Goal: Answer question/provide support: Share knowledge or assist other users

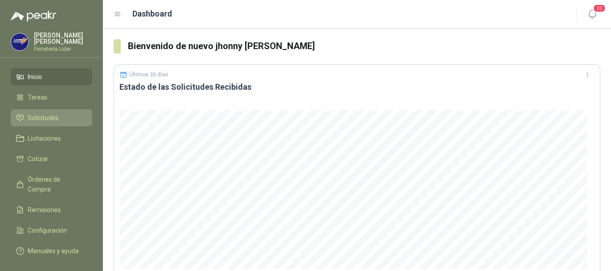
click at [57, 117] on span "Solicitudes" at bounding box center [43, 118] width 31 height 10
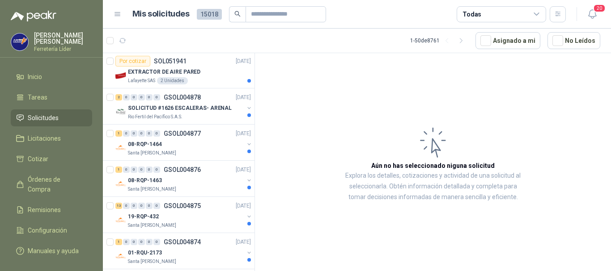
scroll to position [1341, 0]
click at [209, 143] on div "08-RQP-1464" at bounding box center [186, 144] width 116 height 11
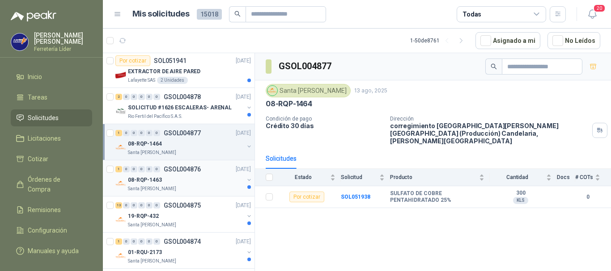
click at [175, 175] on div "08-RQP-1463" at bounding box center [186, 180] width 116 height 11
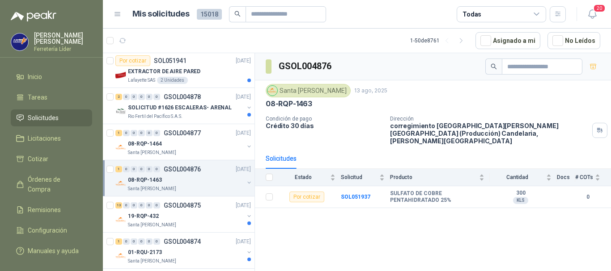
click at [176, 175] on div "08-RQP-1463" at bounding box center [186, 180] width 116 height 11
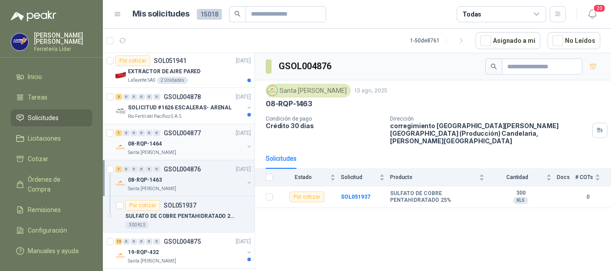
click at [189, 152] on div "Santa [PERSON_NAME]" at bounding box center [186, 152] width 116 height 7
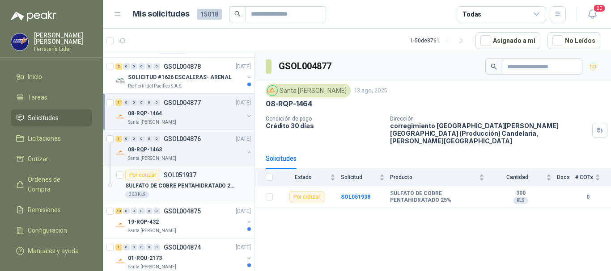
scroll to position [1386, 0]
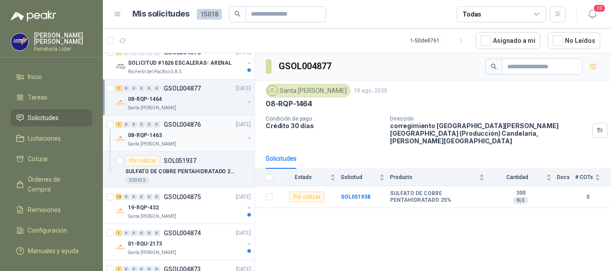
click at [245, 139] on button "button" at bounding box center [248, 138] width 7 height 7
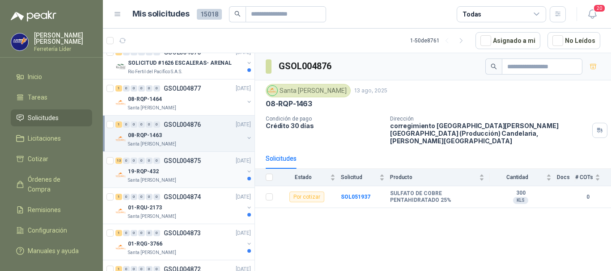
click at [211, 166] on div "13 0 0 0 0 0 GSOL004875 [DATE]" at bounding box center [183, 161] width 137 height 11
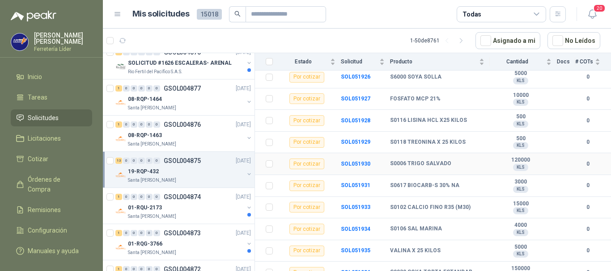
scroll to position [187, 0]
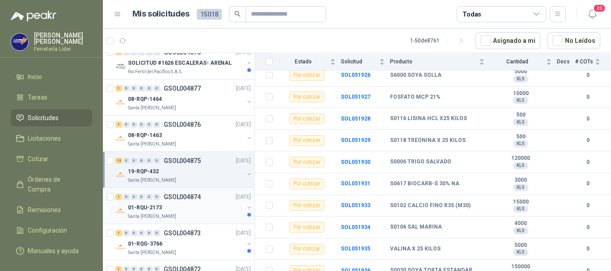
click at [187, 206] on div "01-RQU-2173" at bounding box center [186, 208] width 116 height 11
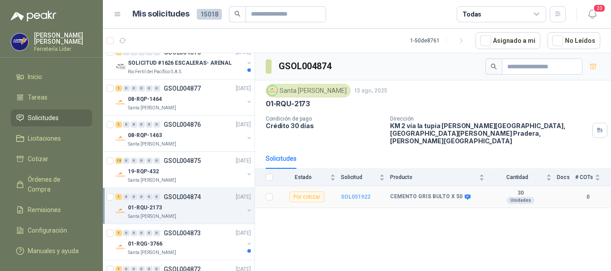
click at [352, 194] on b "SOL051922" at bounding box center [356, 197] width 30 height 6
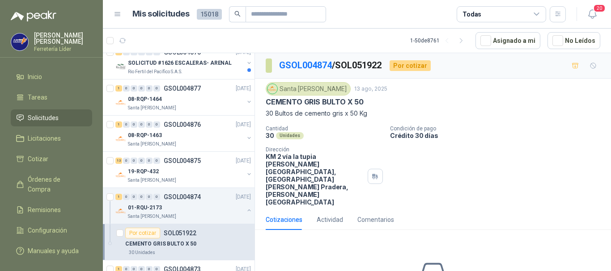
scroll to position [47, 0]
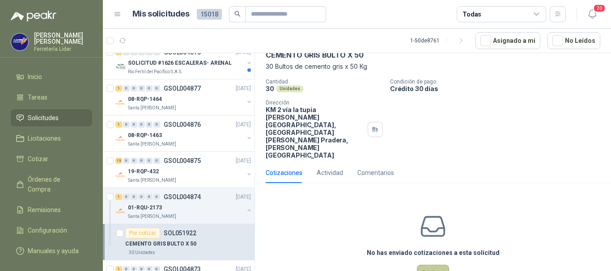
click at [438, 265] on button "Cotizar" at bounding box center [433, 273] width 32 height 17
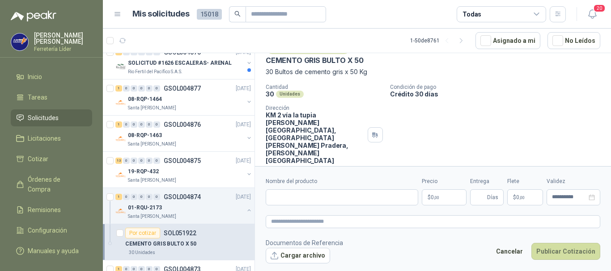
scroll to position [41, 0]
click at [317, 199] on input "Nombre del producto" at bounding box center [342, 198] width 152 height 16
type input "**********"
click at [429, 199] on p "$ 0 ,00" at bounding box center [444, 198] width 45 height 16
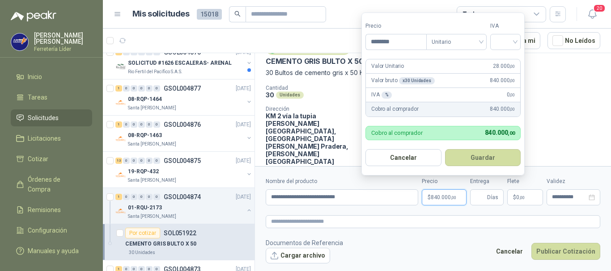
type input "********"
click at [446, 149] on button "Guardar" at bounding box center [484, 157] width 77 height 17
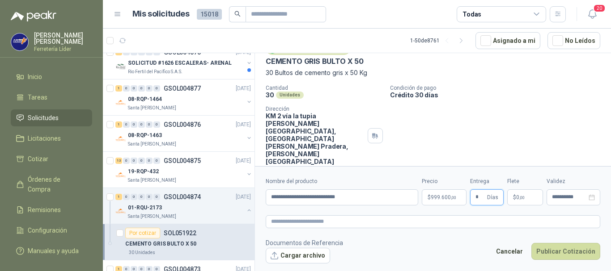
type input "*"
click at [531, 243] on button "Publicar Cotización" at bounding box center [565, 251] width 69 height 17
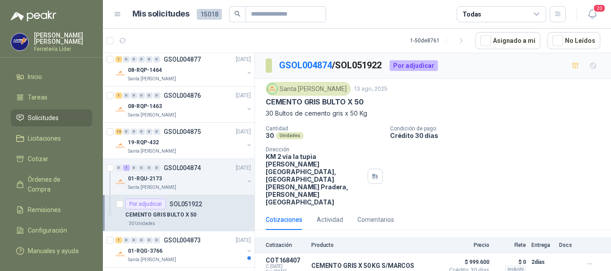
scroll to position [1431, 0]
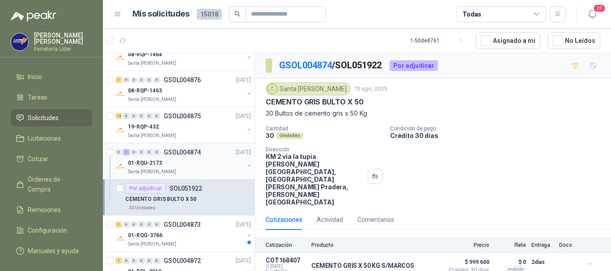
click at [231, 167] on div "01-RQU-2173" at bounding box center [186, 163] width 116 height 11
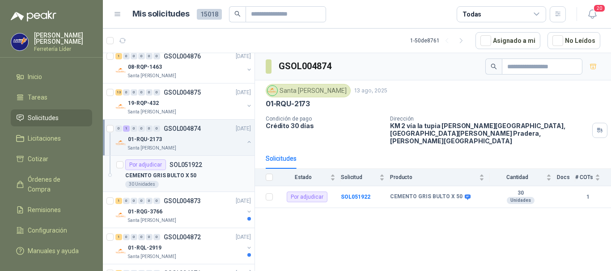
scroll to position [1475, 0]
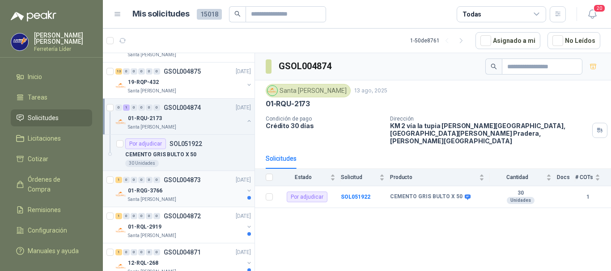
click at [221, 187] on div "01-RQG-3766" at bounding box center [186, 191] width 116 height 11
click at [357, 194] on b "SOL051921" at bounding box center [356, 197] width 30 height 6
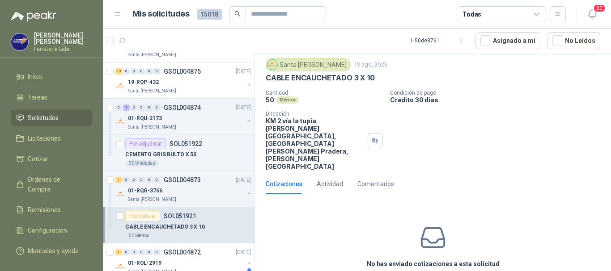
scroll to position [35, 0]
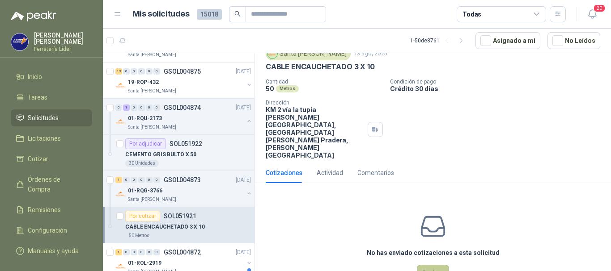
click at [431, 265] on button "Cotizar" at bounding box center [433, 273] width 32 height 17
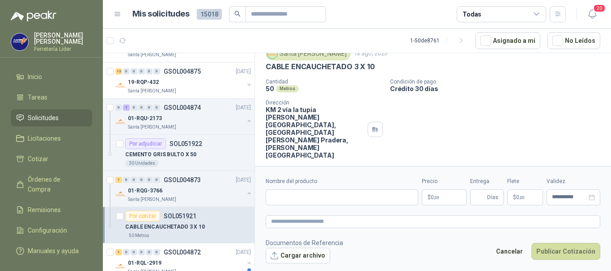
scroll to position [29, 0]
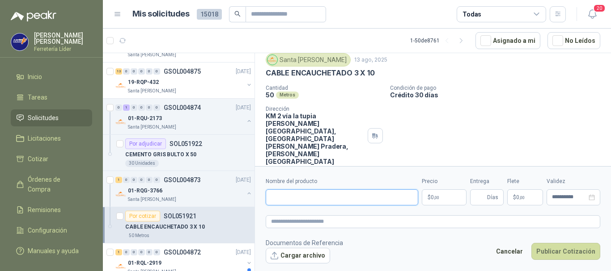
click at [337, 194] on input "Nombre del producto" at bounding box center [342, 198] width 152 height 16
type input "**********"
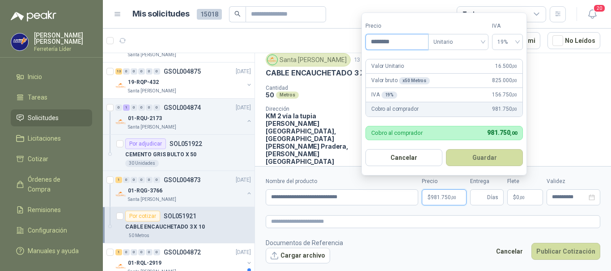
click at [401, 42] on input "********" at bounding box center [397, 41] width 62 height 15
type input "********"
click at [476, 154] on button "Guardar" at bounding box center [484, 157] width 77 height 17
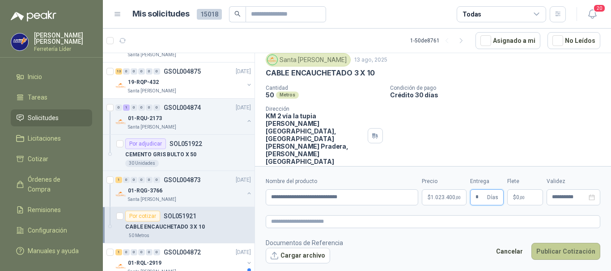
type input "*"
click at [548, 247] on button "Publicar Cotización" at bounding box center [565, 251] width 69 height 17
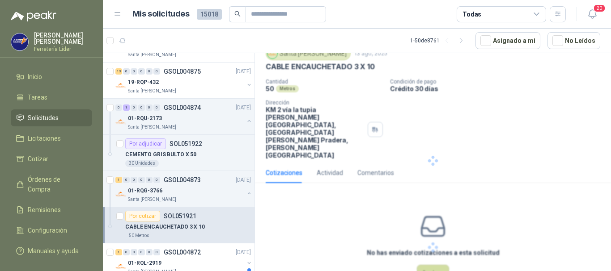
scroll to position [0, 0]
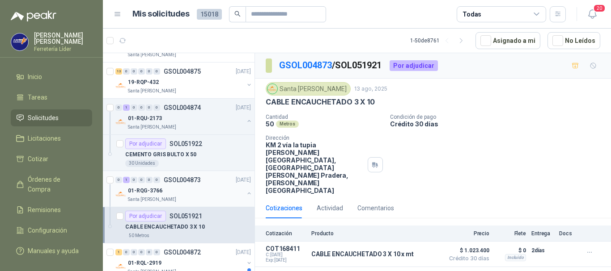
click at [245, 192] on button "button" at bounding box center [248, 193] width 7 height 7
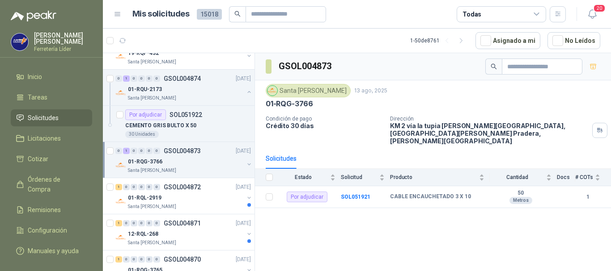
scroll to position [1520, 0]
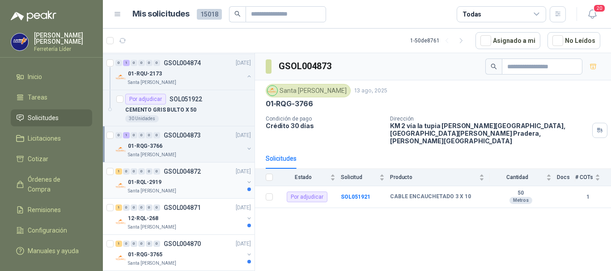
click at [218, 190] on div "Santa [PERSON_NAME]" at bounding box center [186, 191] width 116 height 7
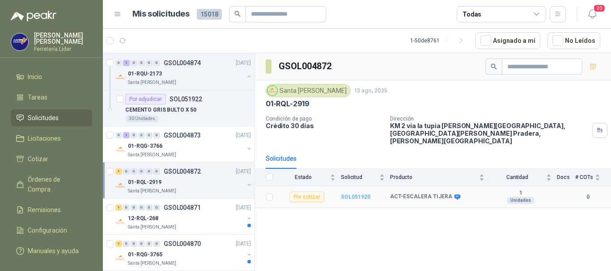
click at [360, 194] on b "SOL051920" at bounding box center [356, 197] width 30 height 6
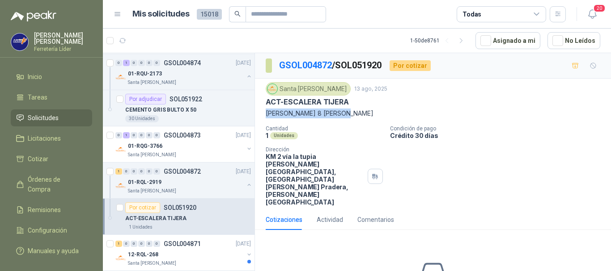
drag, startPoint x: 349, startPoint y: 114, endPoint x: 267, endPoint y: 110, distance: 81.9
click at [267, 110] on p "[PERSON_NAME] 8 [PERSON_NAME]" at bounding box center [433, 114] width 334 height 10
copy p "[PERSON_NAME] 8 [PERSON_NAME]"
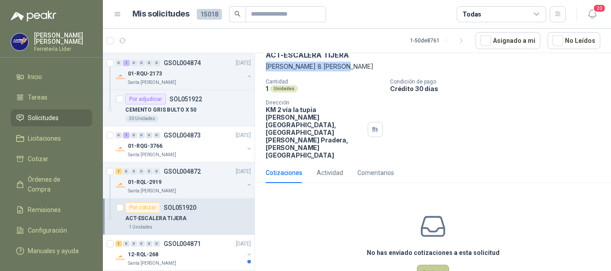
click at [432, 265] on button "Cotizar" at bounding box center [433, 273] width 32 height 17
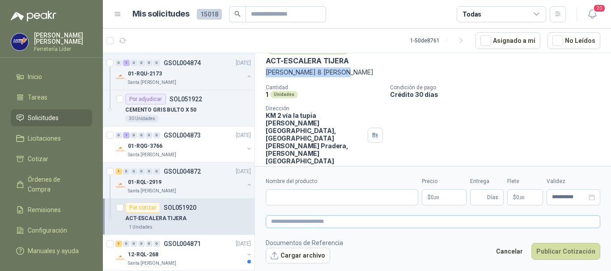
scroll to position [41, 0]
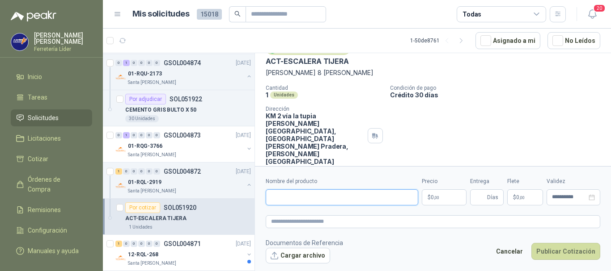
paste input "**********"
click at [298, 198] on input "**********" at bounding box center [342, 198] width 152 height 16
type input "**********"
click at [435, 203] on p "$ 0 ,00" at bounding box center [444, 198] width 45 height 16
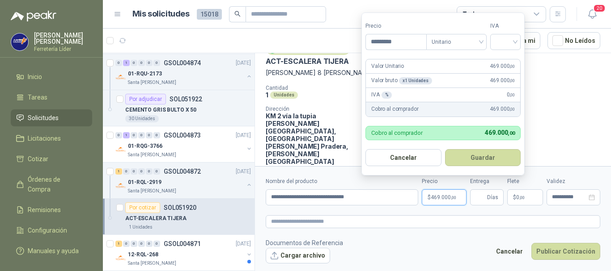
type input "*********"
click at [507, 59] on div "19%" at bounding box center [507, 60] width 17 height 10
click at [477, 197] on input "Entrega" at bounding box center [480, 197] width 10 height 15
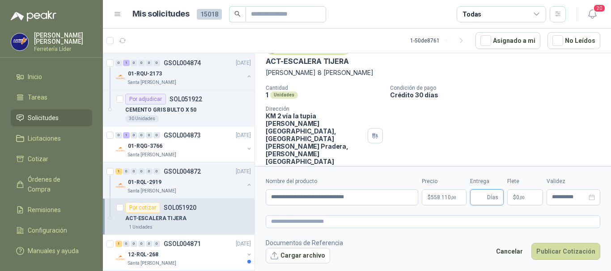
type input "*"
click at [527, 194] on p "$ 0 ,00" at bounding box center [525, 198] width 36 height 16
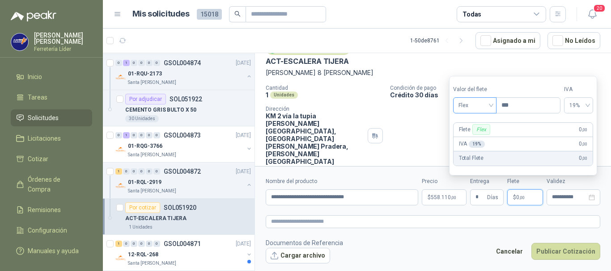
click at [475, 106] on span "Flex" at bounding box center [474, 105] width 33 height 13
click at [482, 136] on div "Incluido" at bounding box center [475, 139] width 31 height 10
click at [558, 253] on button "Publicar Cotización" at bounding box center [565, 251] width 69 height 17
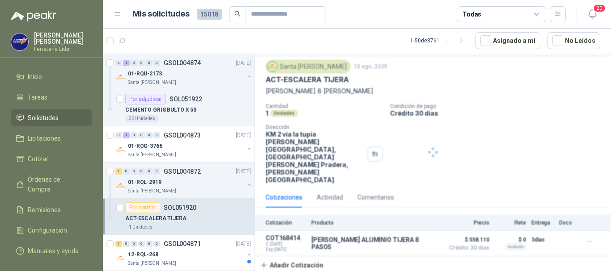
scroll to position [0, 0]
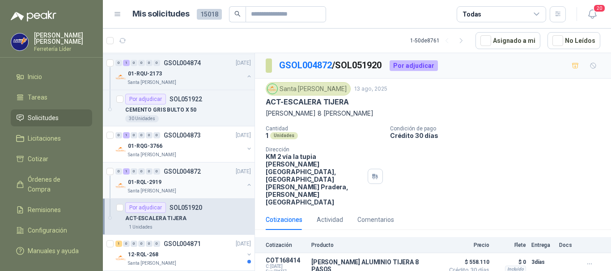
click at [237, 185] on div "01-RQL-2919 [GEOGRAPHIC_DATA][PERSON_NAME]" at bounding box center [183, 186] width 137 height 18
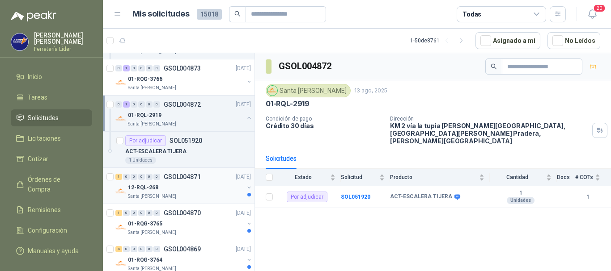
scroll to position [1610, 0]
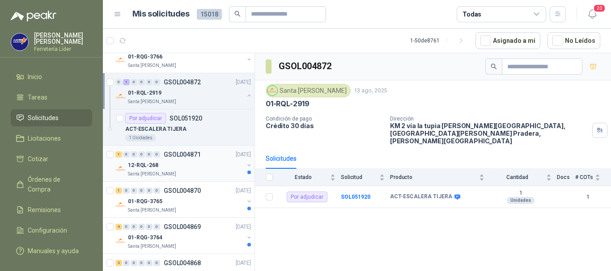
click at [212, 167] on div "12-RQL-268" at bounding box center [186, 165] width 116 height 11
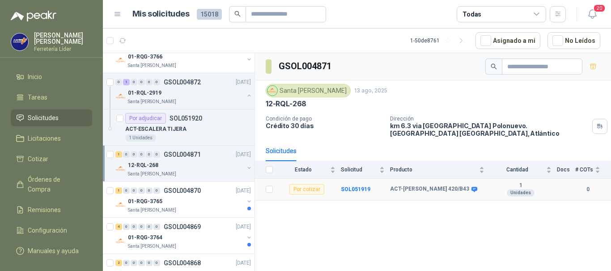
drag, startPoint x: 422, startPoint y: 187, endPoint x: 390, endPoint y: 174, distance: 33.9
click at [390, 179] on td "ACT-[PERSON_NAME] 420/B43" at bounding box center [440, 190] width 100 height 22
copy b "ACT-[PERSON_NAME] 420/B43"
click at [245, 96] on button "button" at bounding box center [248, 95] width 7 height 7
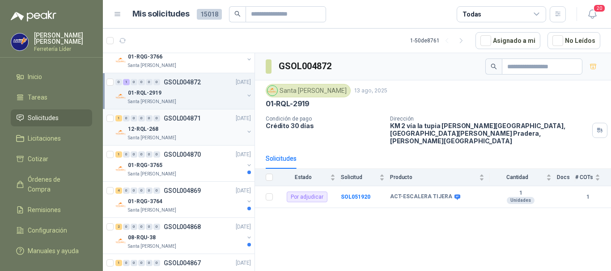
click at [182, 131] on div "12-RQL-268" at bounding box center [186, 129] width 116 height 11
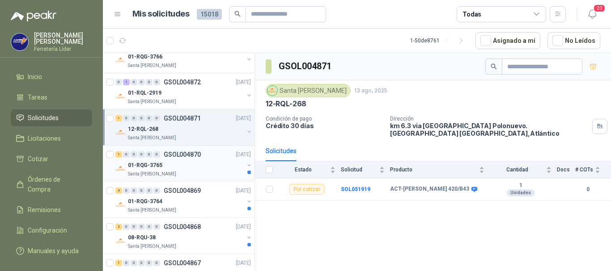
click at [199, 168] on div "01-RQG-3765" at bounding box center [186, 165] width 116 height 11
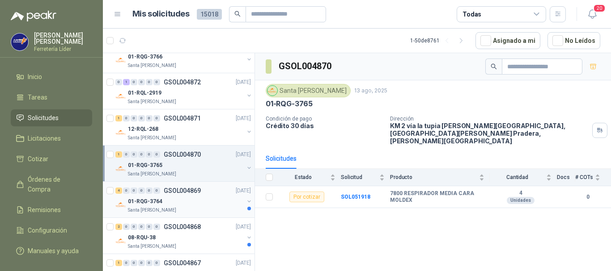
click at [200, 192] on p "GSOL004869" at bounding box center [182, 191] width 37 height 6
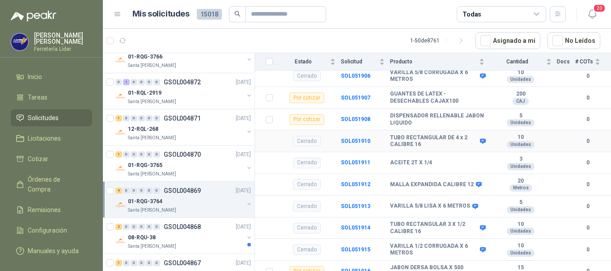
scroll to position [230, 0]
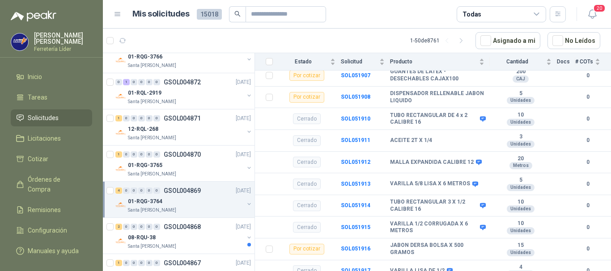
click at [198, 204] on div "01-RQG-3764" at bounding box center [186, 201] width 116 height 11
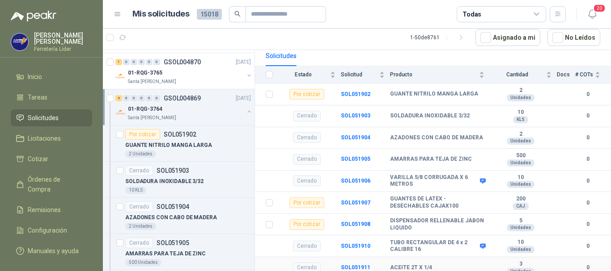
scroll to position [96, 0]
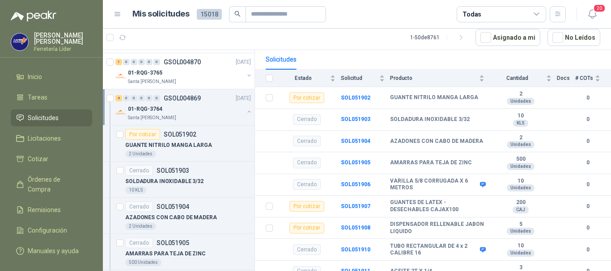
click at [191, 114] on div "01-RQG-3764" at bounding box center [186, 109] width 116 height 11
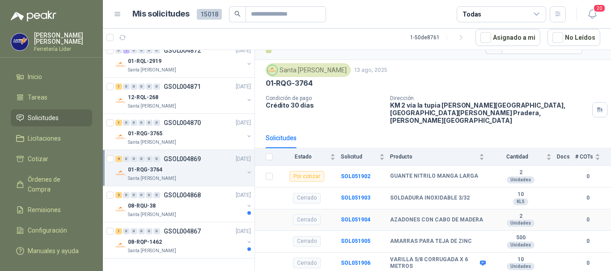
scroll to position [0, 0]
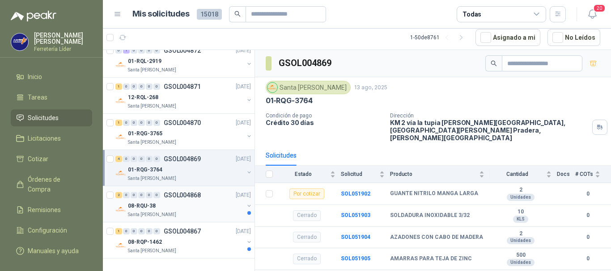
click at [213, 211] on div "Santa [PERSON_NAME]" at bounding box center [186, 214] width 116 height 7
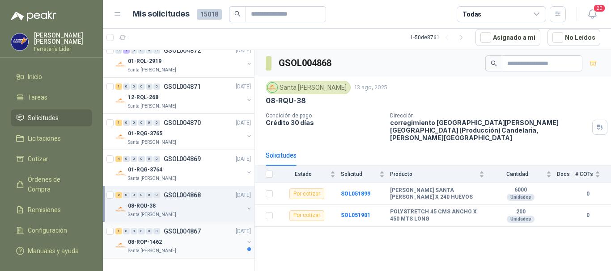
click at [198, 237] on div "08-RQP-1462" at bounding box center [186, 242] width 116 height 11
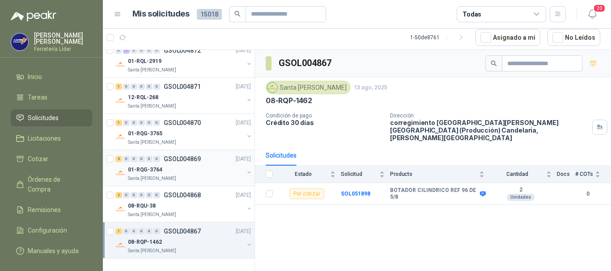
scroll to position [1645, 0]
click at [190, 238] on div "08-RQP-1462" at bounding box center [186, 242] width 116 height 11
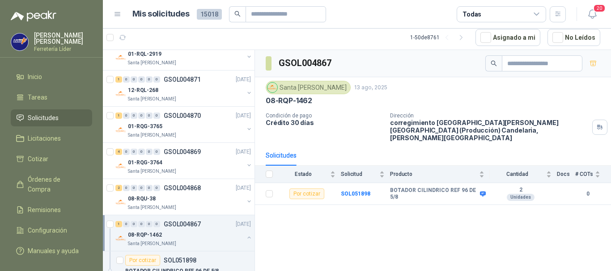
click at [192, 240] on div "08-RQP-1462" at bounding box center [186, 235] width 116 height 11
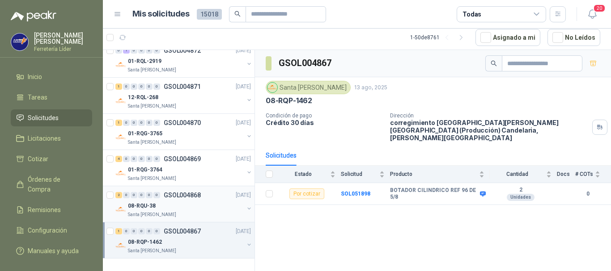
click at [188, 211] on div "Santa [PERSON_NAME]" at bounding box center [186, 214] width 116 height 7
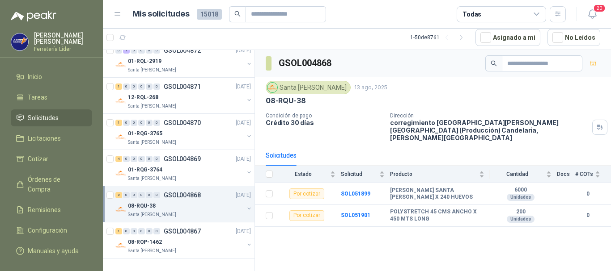
click at [186, 201] on div "08-RQU-38" at bounding box center [186, 206] width 116 height 11
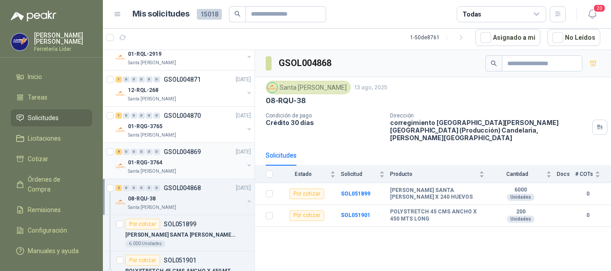
click at [194, 167] on div "01-RQG-3764" at bounding box center [186, 162] width 116 height 11
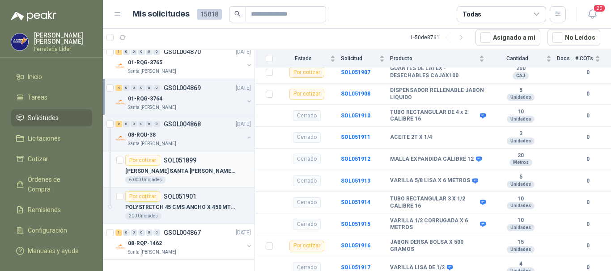
scroll to position [1718, 0]
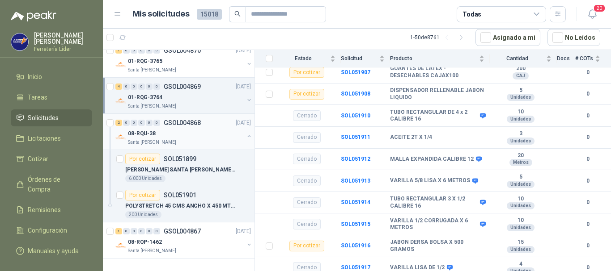
click at [237, 130] on div "08-RQU-38 Santa [PERSON_NAME]" at bounding box center [183, 137] width 137 height 18
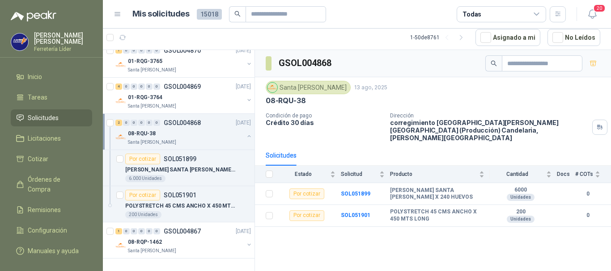
click at [245, 133] on button "button" at bounding box center [248, 136] width 7 height 7
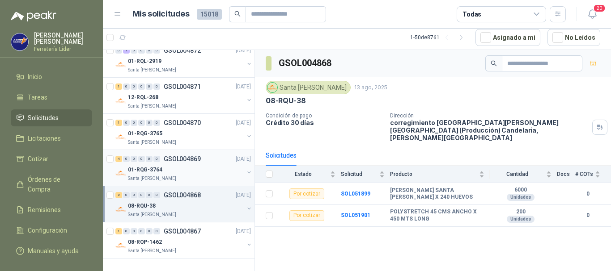
scroll to position [1645, 0]
click at [180, 240] on div "08-RQP-1462" at bounding box center [186, 242] width 116 height 11
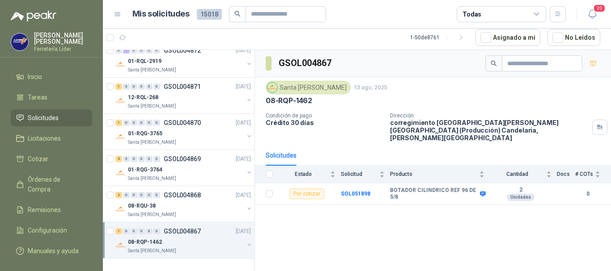
click at [221, 240] on div "08-RQP-1462" at bounding box center [186, 242] width 116 height 11
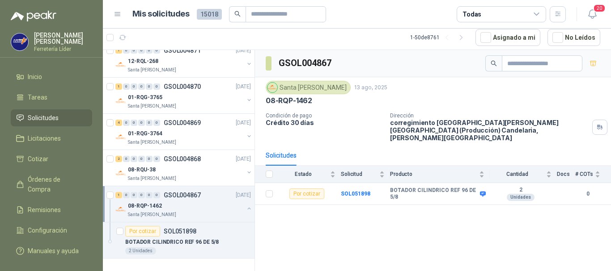
click at [245, 205] on button "button" at bounding box center [248, 208] width 7 height 7
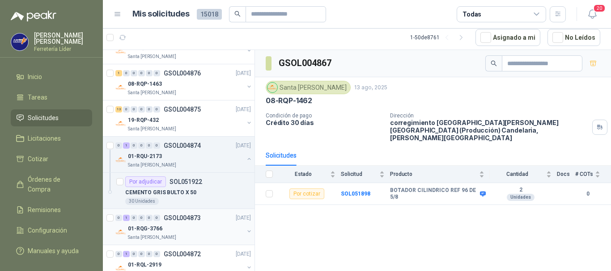
scroll to position [1422, 0]
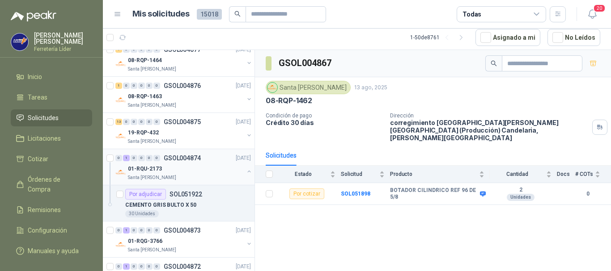
click at [245, 173] on button "button" at bounding box center [248, 171] width 7 height 7
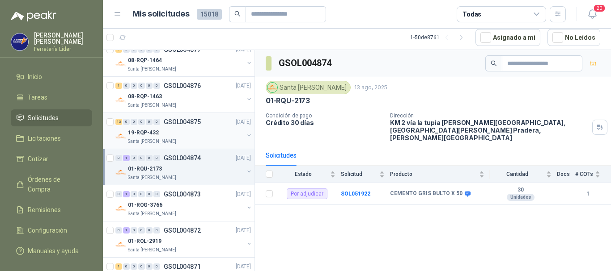
click at [245, 137] on button "button" at bounding box center [248, 135] width 7 height 7
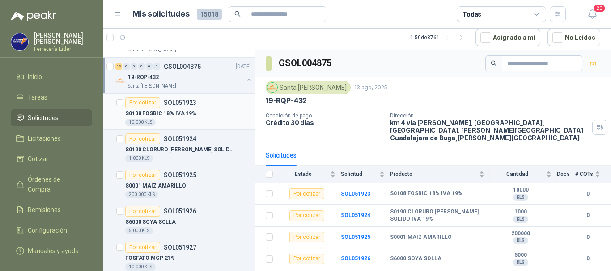
scroll to position [1422, 0]
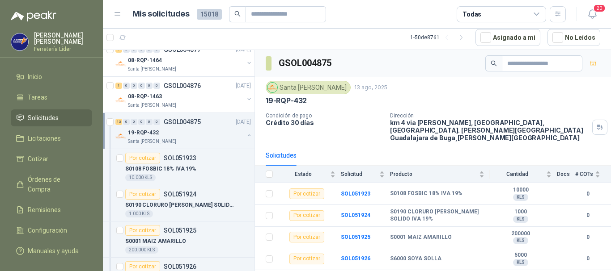
click at [245, 136] on button "button" at bounding box center [248, 135] width 7 height 7
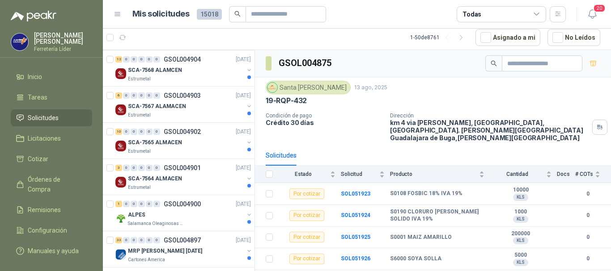
scroll to position [0, 0]
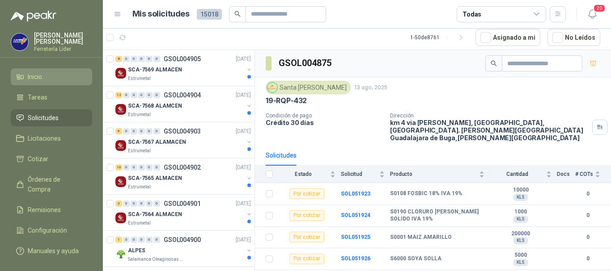
click at [55, 80] on li "Inicio" at bounding box center [51, 77] width 71 height 10
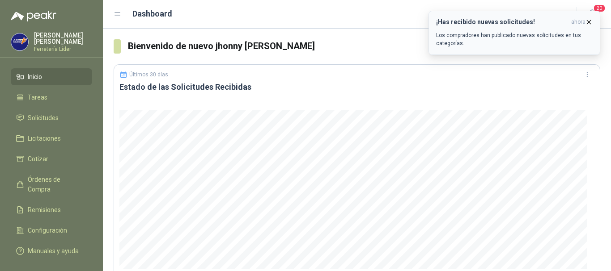
click at [587, 22] on icon "button" at bounding box center [589, 22] width 8 height 8
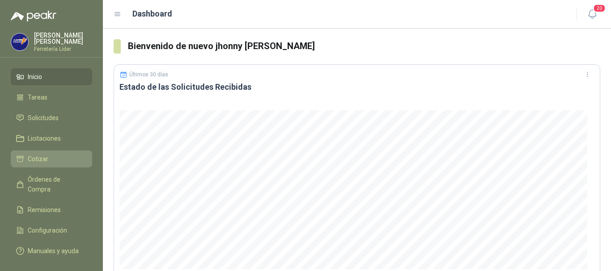
click at [53, 161] on li "Cotizar" at bounding box center [51, 159] width 71 height 10
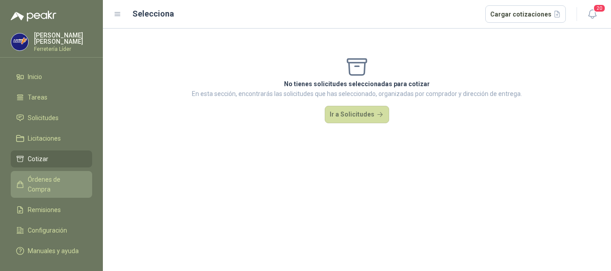
click at [54, 182] on span "Órdenes de Compra" at bounding box center [56, 185] width 56 height 20
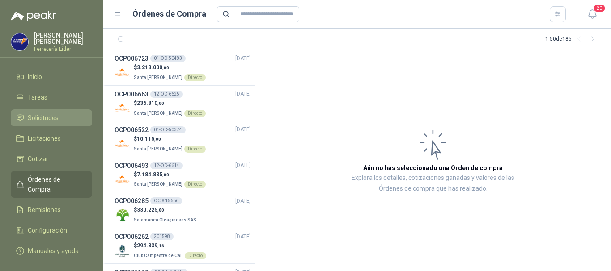
click at [55, 115] on span "Solicitudes" at bounding box center [43, 118] width 31 height 10
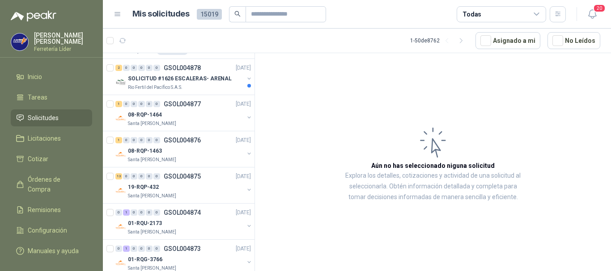
scroll to position [1431, 0]
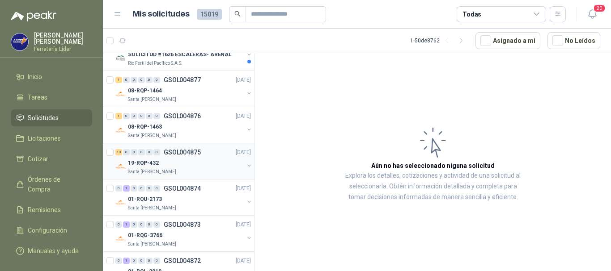
click at [207, 156] on div "13 0 0 0 0 0 GSOL004875 [DATE]" at bounding box center [183, 152] width 137 height 11
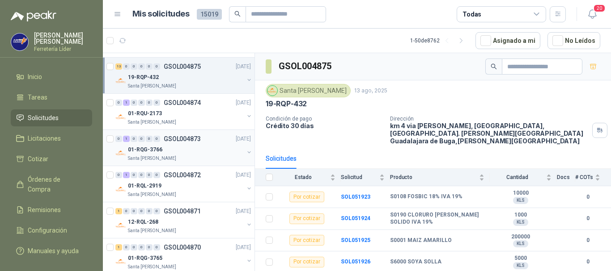
scroll to position [1520, 0]
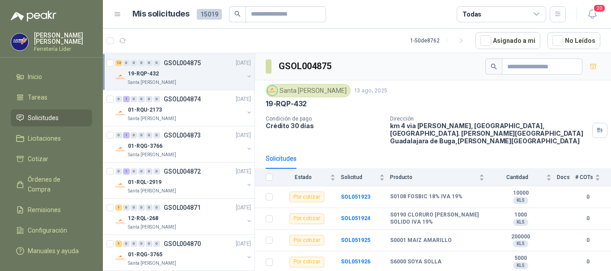
click at [245, 78] on button "button" at bounding box center [248, 76] width 7 height 7
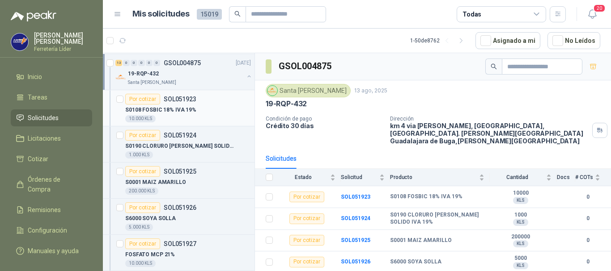
scroll to position [3, 0]
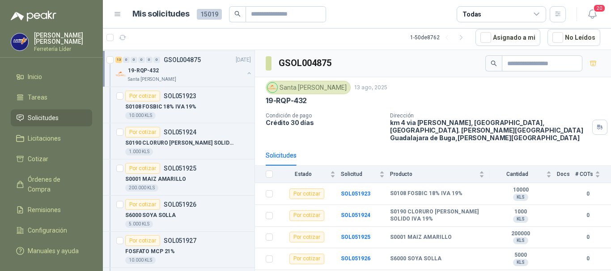
click at [245, 75] on button "button" at bounding box center [248, 73] width 7 height 7
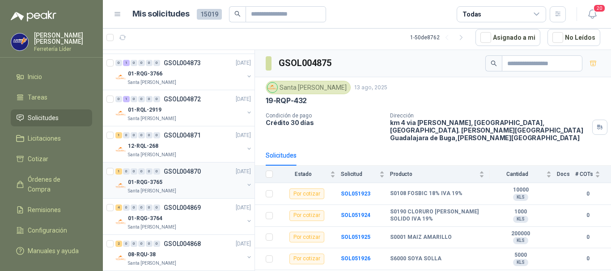
scroll to position [1609, 0]
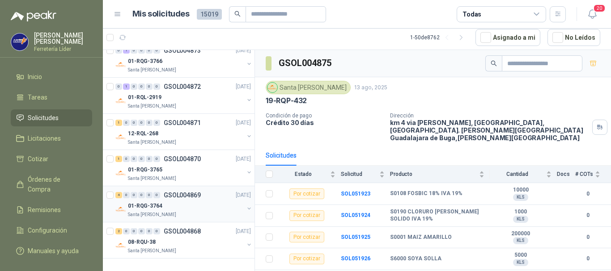
click at [202, 201] on div "01-RQG-3764" at bounding box center [186, 206] width 116 height 11
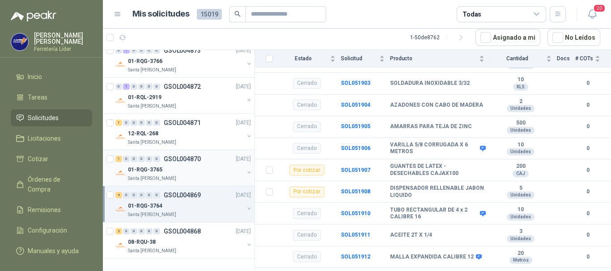
scroll to position [134, 0]
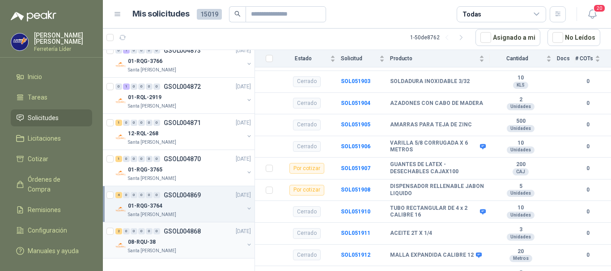
click at [186, 238] on div "08-RQU-38" at bounding box center [186, 242] width 116 height 11
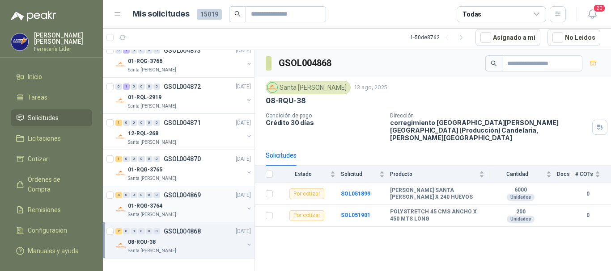
click at [181, 201] on div "01-RQG-3764" at bounding box center [186, 206] width 116 height 11
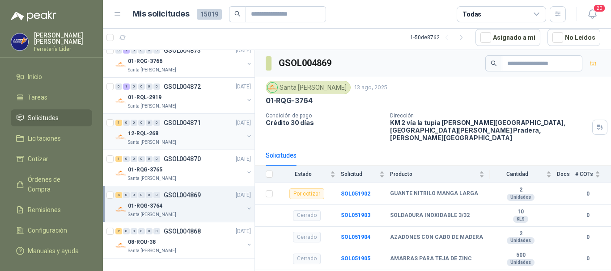
click at [195, 128] on div "12-RQL-268" at bounding box center [186, 133] width 116 height 11
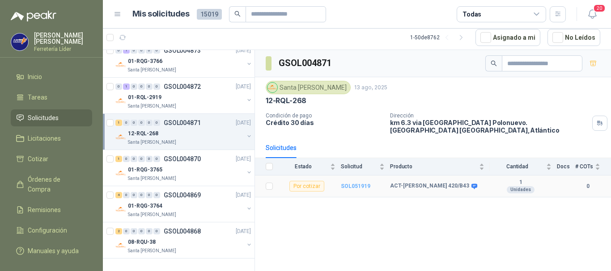
click at [349, 183] on b "SOL051919" at bounding box center [356, 186] width 30 height 6
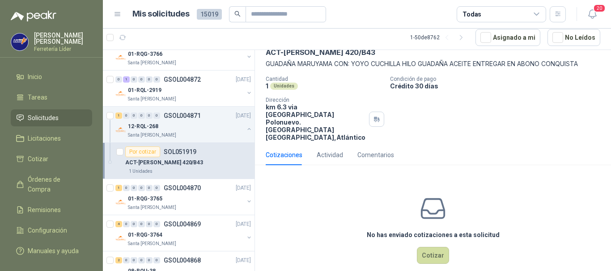
scroll to position [47, 0]
click at [430, 247] on button "Cotizar" at bounding box center [433, 255] width 32 height 17
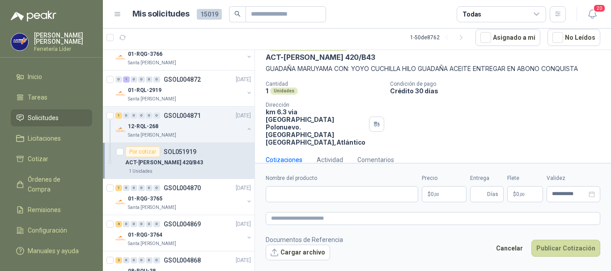
scroll to position [41, 0]
click at [358, 195] on input "Nombre del producto" at bounding box center [342, 194] width 152 height 16
type input "**********"
click at [438, 197] on span ",00" at bounding box center [436, 194] width 5 height 5
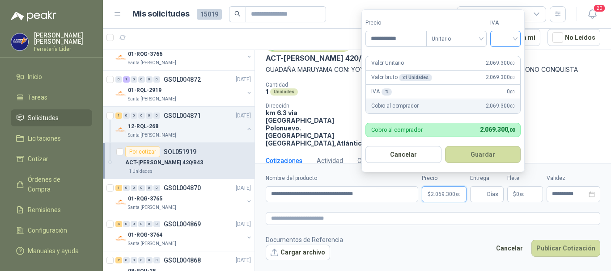
type input "**********"
click at [509, 40] on input "search" at bounding box center [505, 37] width 20 height 13
click at [500, 59] on div "19%" at bounding box center [507, 57] width 17 height 10
click at [492, 160] on button "Guardar" at bounding box center [484, 154] width 77 height 17
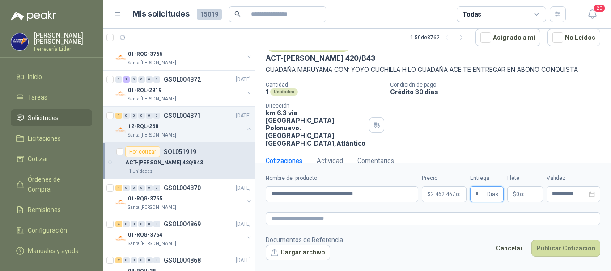
type input "*"
click at [536, 194] on p "$ 0 ,00" at bounding box center [525, 194] width 36 height 16
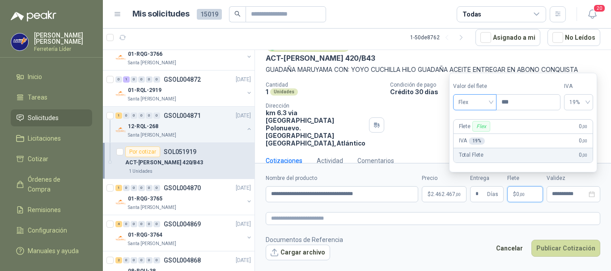
click at [481, 108] on span "Flex" at bounding box center [474, 102] width 33 height 13
click at [480, 134] on div "Incluido" at bounding box center [475, 136] width 31 height 10
click at [571, 245] on button "Publicar Cotización" at bounding box center [565, 248] width 69 height 17
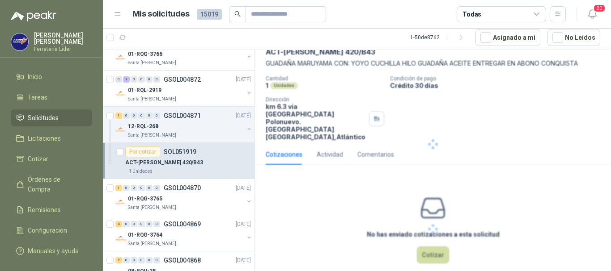
scroll to position [0, 0]
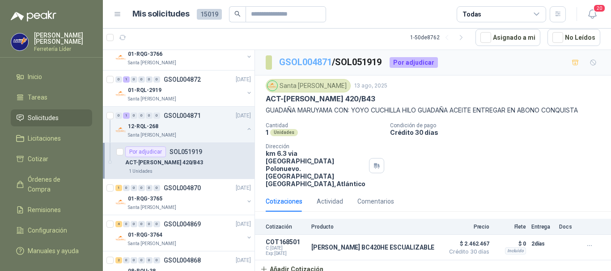
click at [300, 63] on link "GSOL004871" at bounding box center [305, 62] width 53 height 11
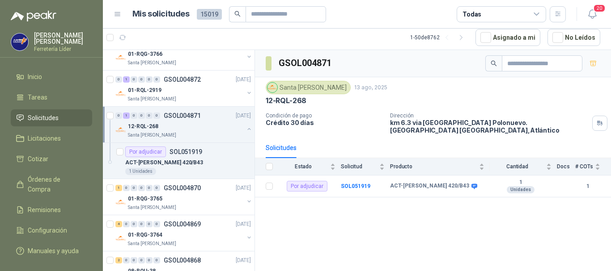
click at [245, 131] on div at bounding box center [248, 130] width 7 height 9
